Goal: Navigation & Orientation: Go to known website

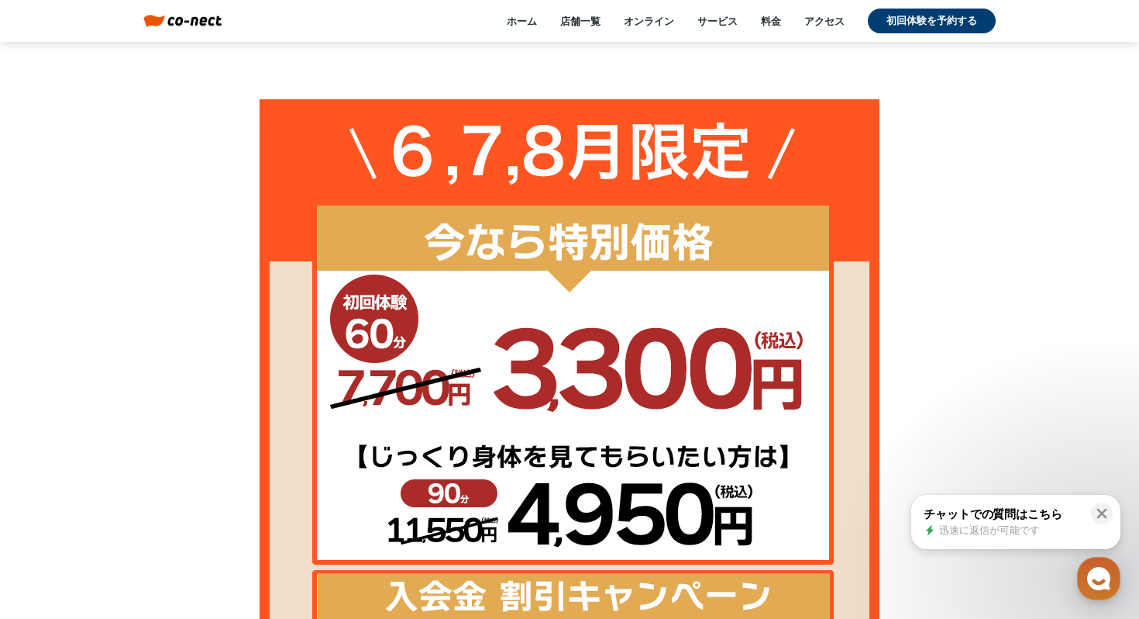
scroll to position [2100, 0]
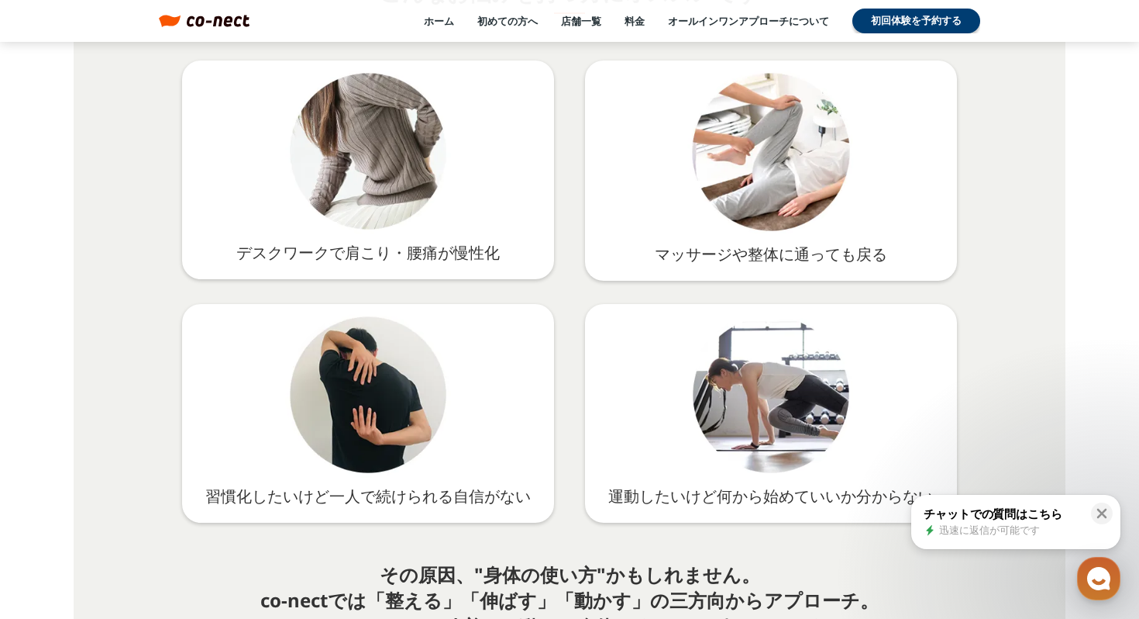
scroll to position [2462, 0]
